Goal: Task Accomplishment & Management: Manage account settings

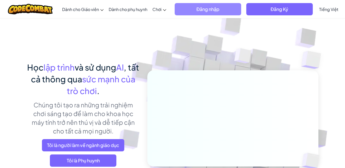
click at [222, 10] on span "Đăng nhập" at bounding box center [208, 9] width 67 height 12
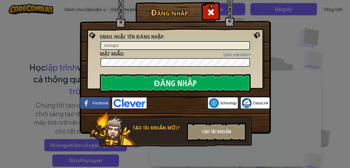
type input "tridung02"
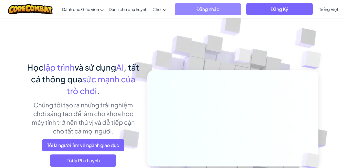
click at [222, 13] on span "Đăng nhập" at bounding box center [208, 9] width 67 height 12
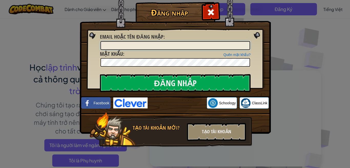
click at [196, 47] on input "Email hoặc tên đăng nhập :" at bounding box center [174, 45] width 149 height 9
type input "tridung02"
